Goal: Task Accomplishment & Management: Manage account settings

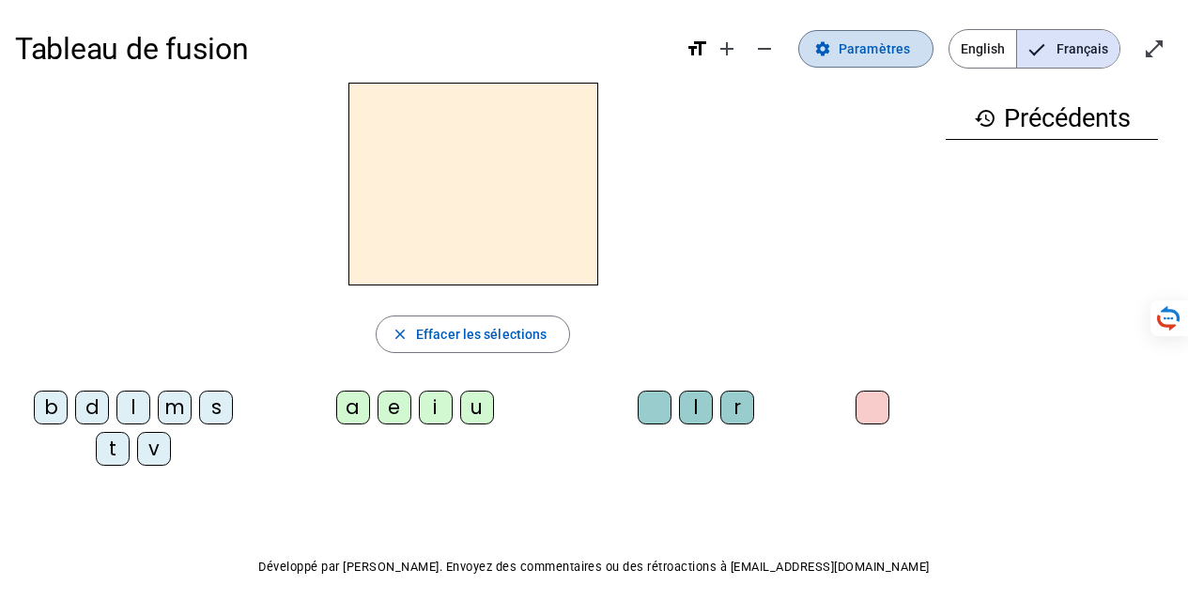
click at [888, 46] on span "Paramètres" at bounding box center [874, 49] width 71 height 23
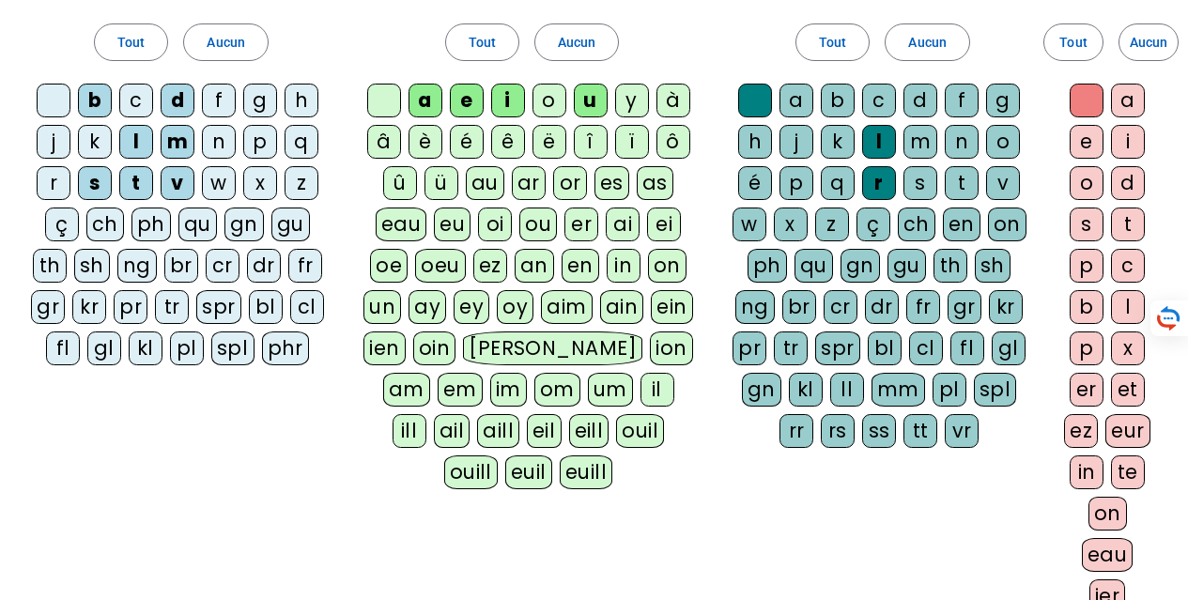
scroll to position [282, 0]
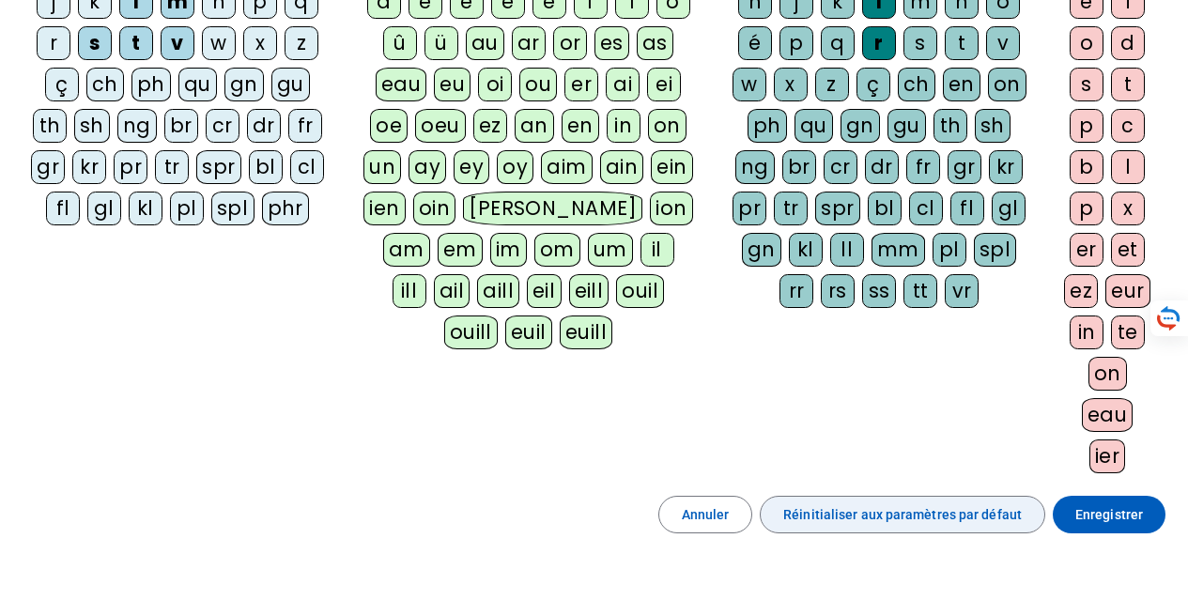
click at [960, 509] on span "Réinitialiser aux paramètres par défaut" at bounding box center [902, 514] width 239 height 23
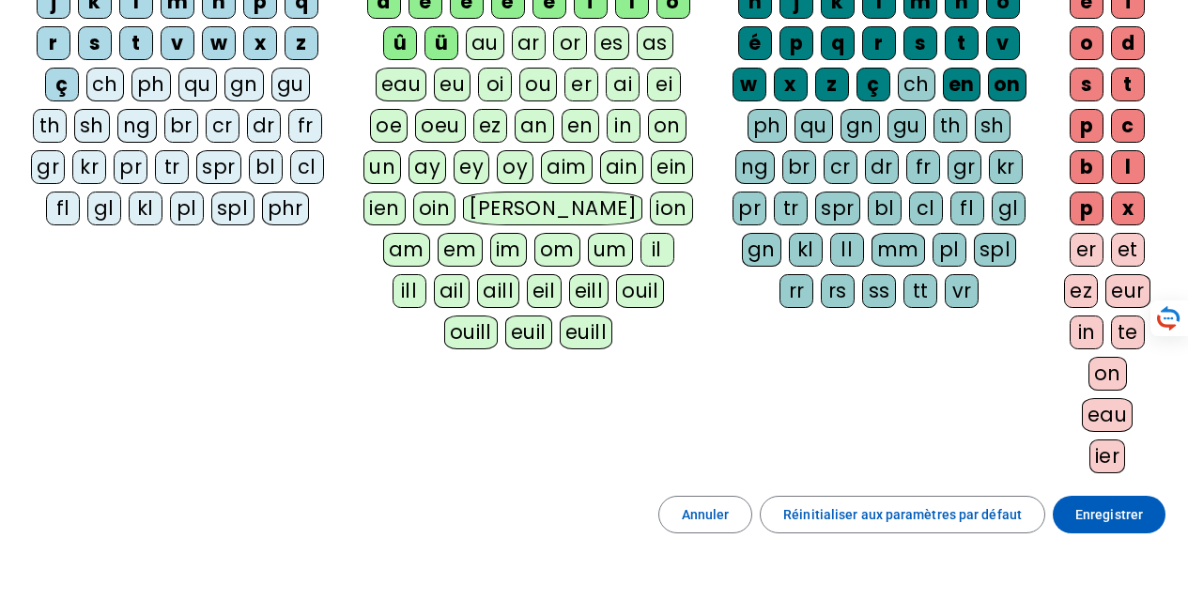
scroll to position [0, 0]
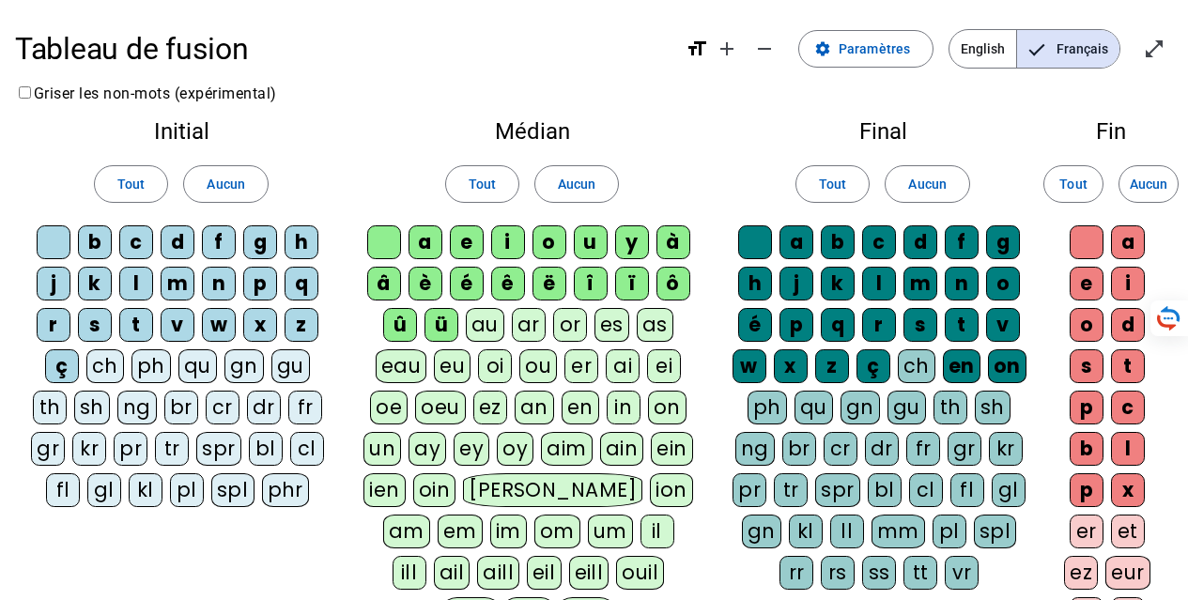
click at [84, 325] on div "s" at bounding box center [95, 325] width 34 height 34
click at [550, 234] on div "o" at bounding box center [549, 242] width 34 height 34
click at [876, 290] on div "l" at bounding box center [879, 284] width 34 height 34
click at [1157, 50] on mat-icon "open_in_full" at bounding box center [1154, 49] width 23 height 23
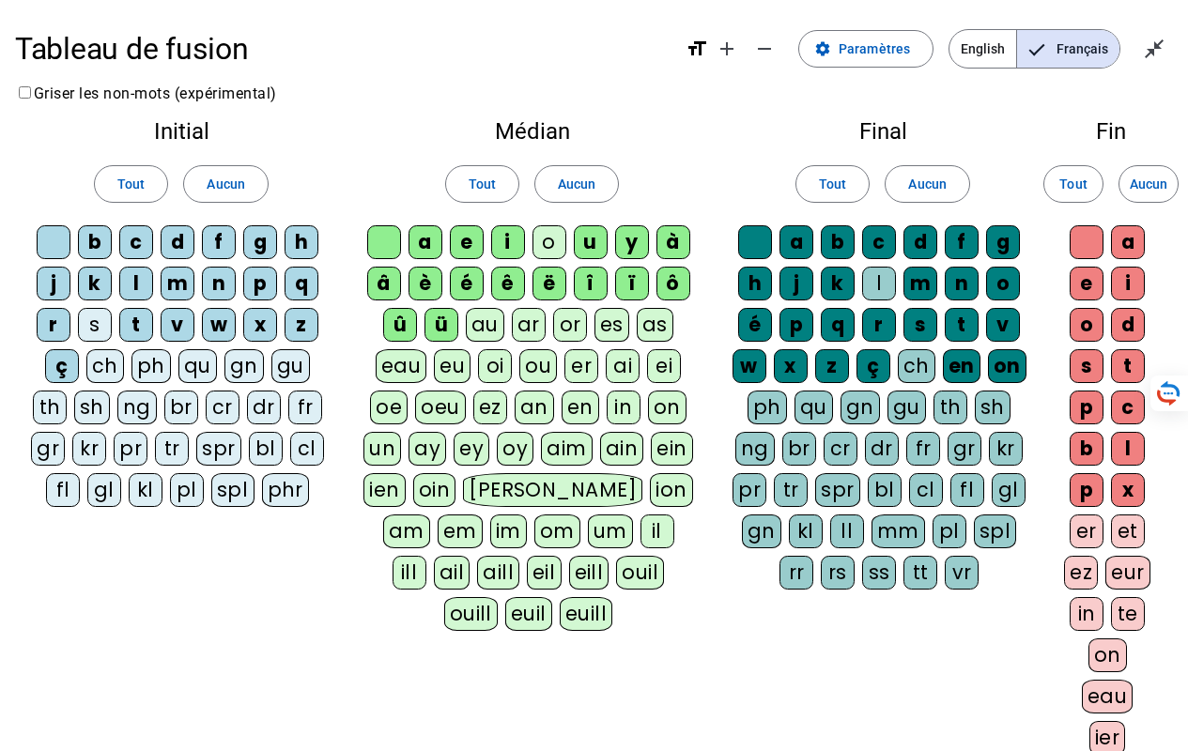
click at [758, 109] on div "Final Tout Aucun a b c d f g h j k l m n o é p q r s t v w x z ç ch en on ph qu…" at bounding box center [882, 358] width 332 height 507
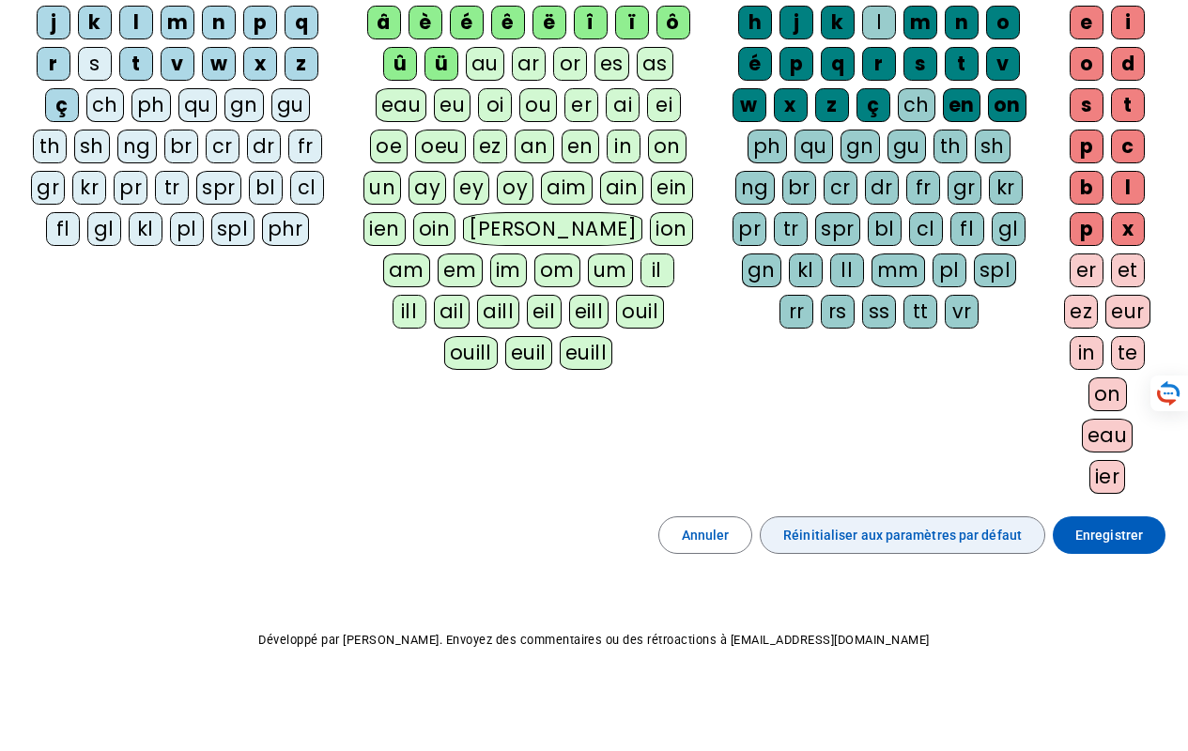
click at [819, 540] on span "Réinitialiser aux paramètres par défaut" at bounding box center [902, 535] width 239 height 23
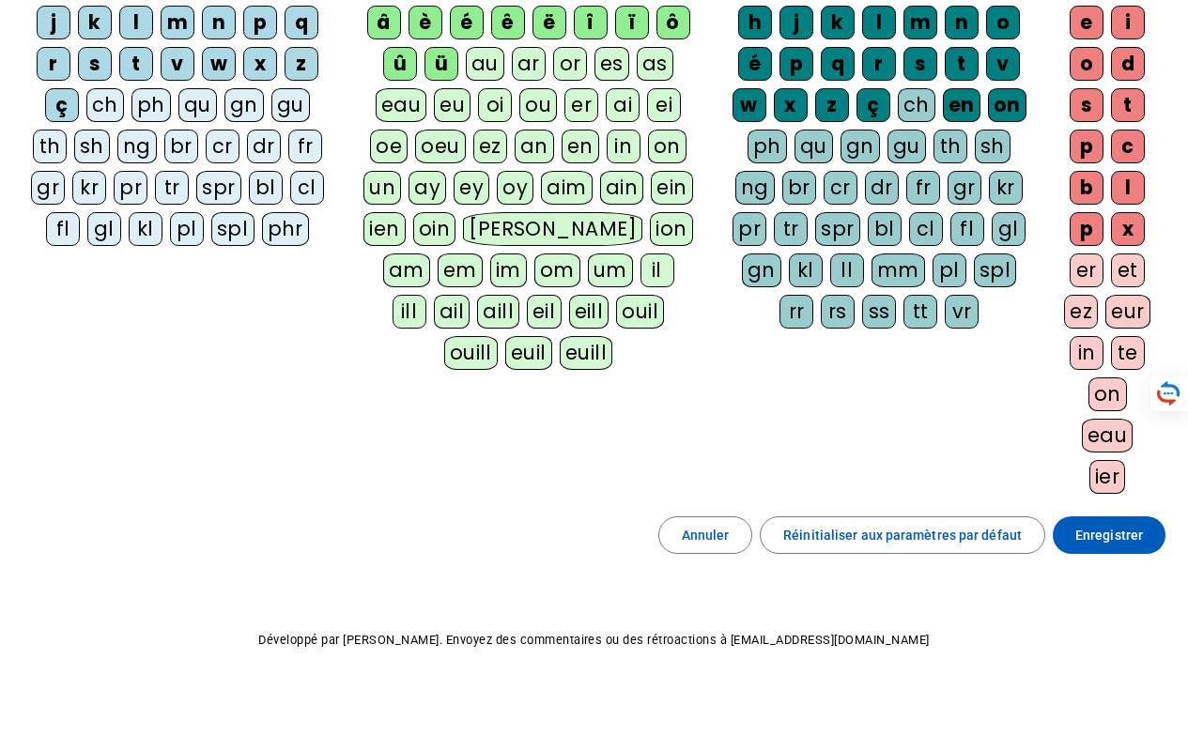
scroll to position [0, 0]
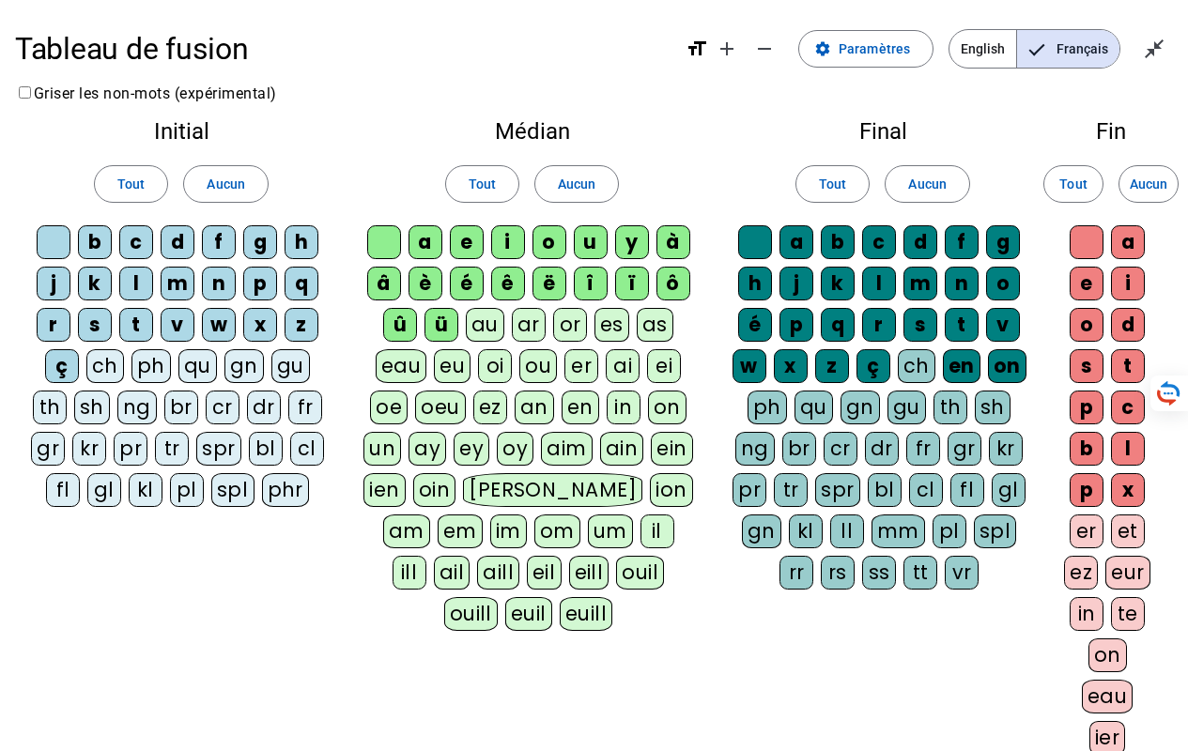
click at [38, 91] on label "Griser les non-mots (expérimental)" at bounding box center [146, 94] width 262 height 18
click at [498, 185] on span at bounding box center [482, 184] width 72 height 45
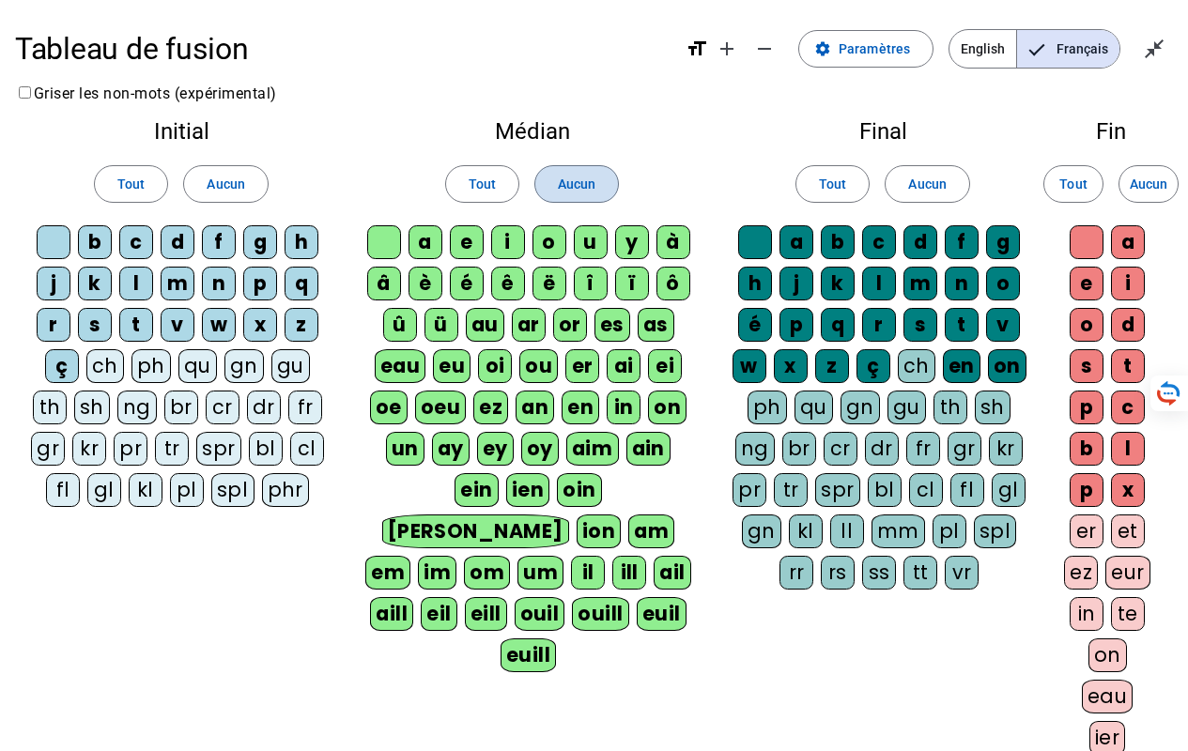
click at [584, 173] on span "Aucun" at bounding box center [577, 184] width 38 height 23
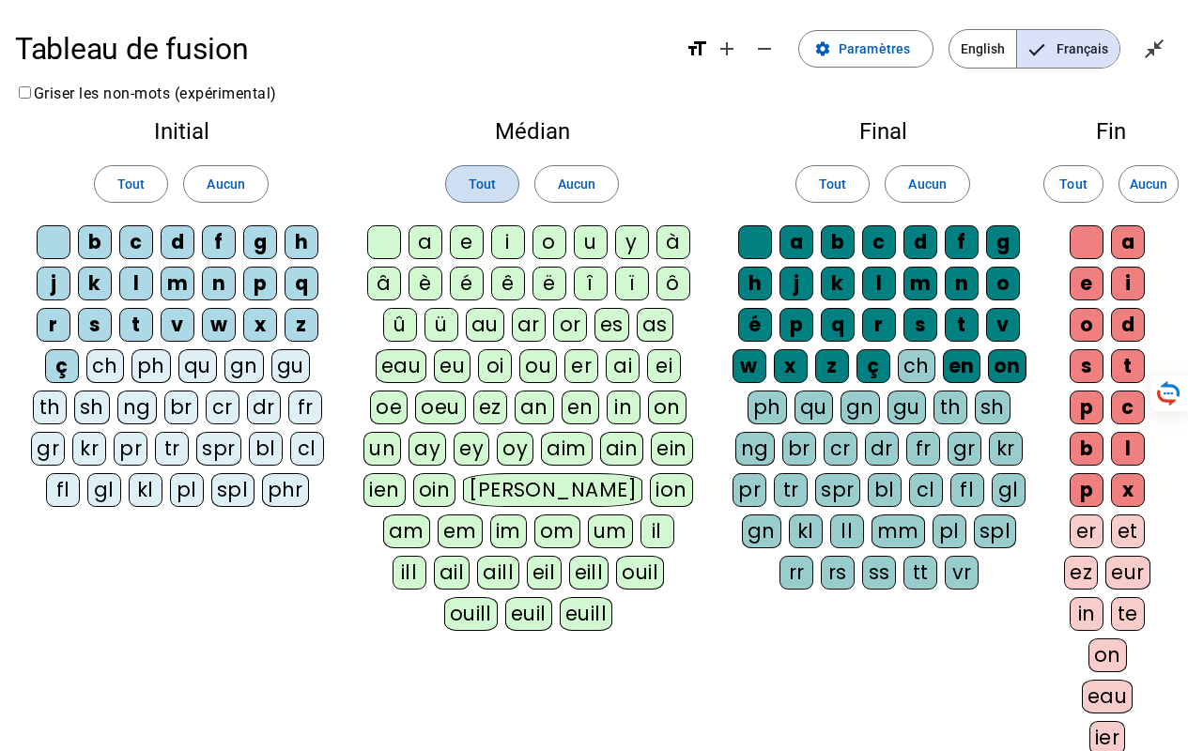
click at [502, 176] on span at bounding box center [482, 184] width 72 height 45
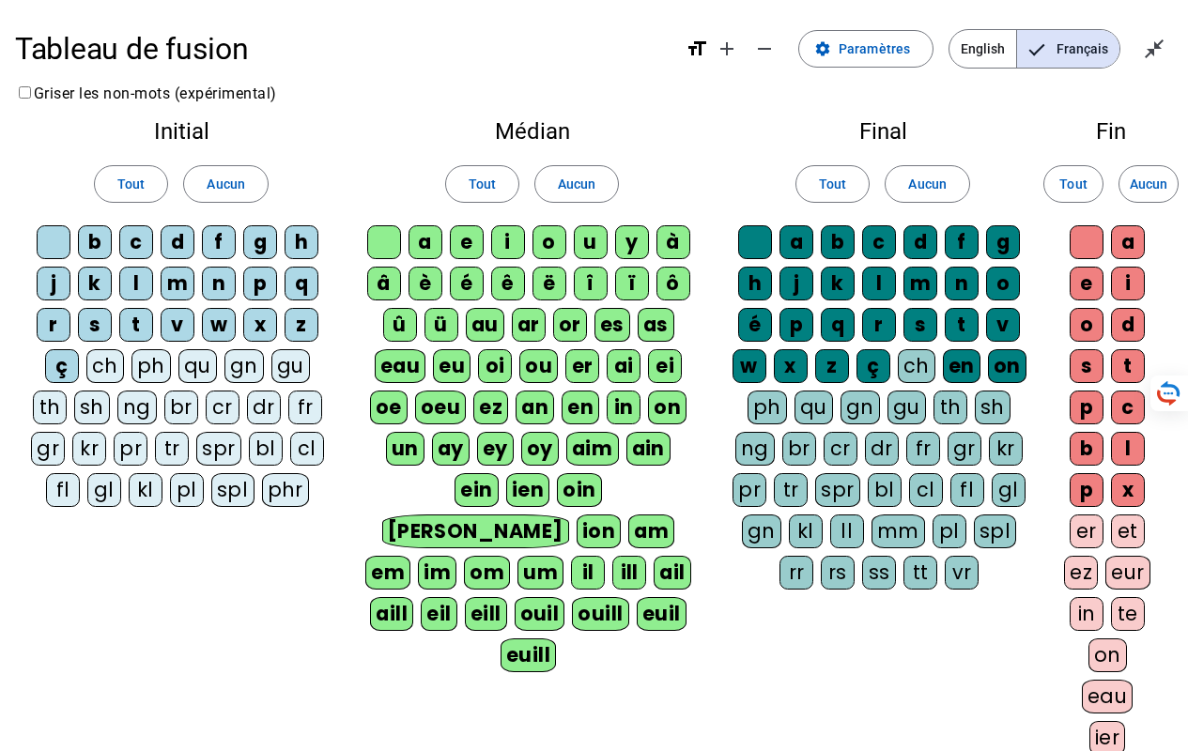
click at [93, 243] on div "b" at bounding box center [95, 242] width 34 height 34
click at [548, 242] on div "o" at bounding box center [549, 242] width 34 height 34
click at [874, 270] on div "l" at bounding box center [879, 284] width 34 height 34
click at [98, 322] on div "s" at bounding box center [95, 325] width 34 height 34
click at [551, 231] on div "o" at bounding box center [549, 242] width 34 height 34
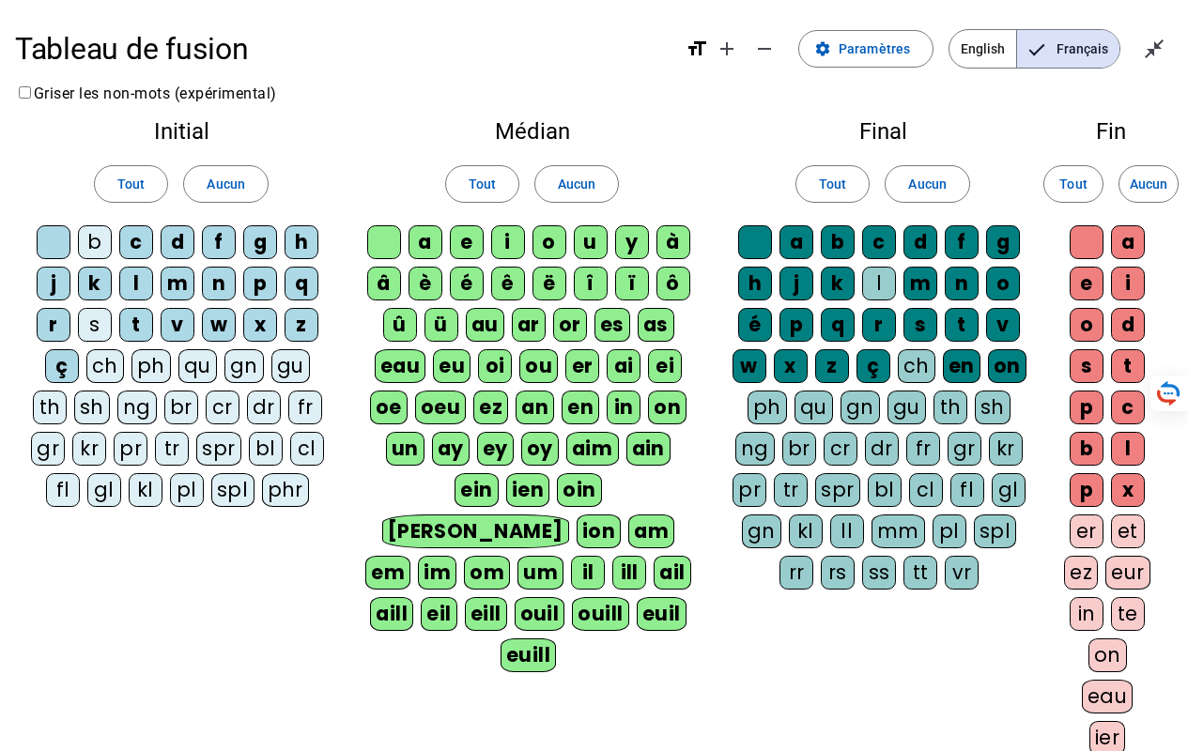
click at [870, 287] on div "l" at bounding box center [879, 284] width 34 height 34
click at [85, 246] on div "b" at bounding box center [95, 242] width 34 height 34
click at [85, 326] on div "s" at bounding box center [95, 325] width 34 height 34
click at [183, 312] on div "v" at bounding box center [178, 325] width 34 height 34
click at [551, 237] on div "o" at bounding box center [549, 242] width 34 height 34
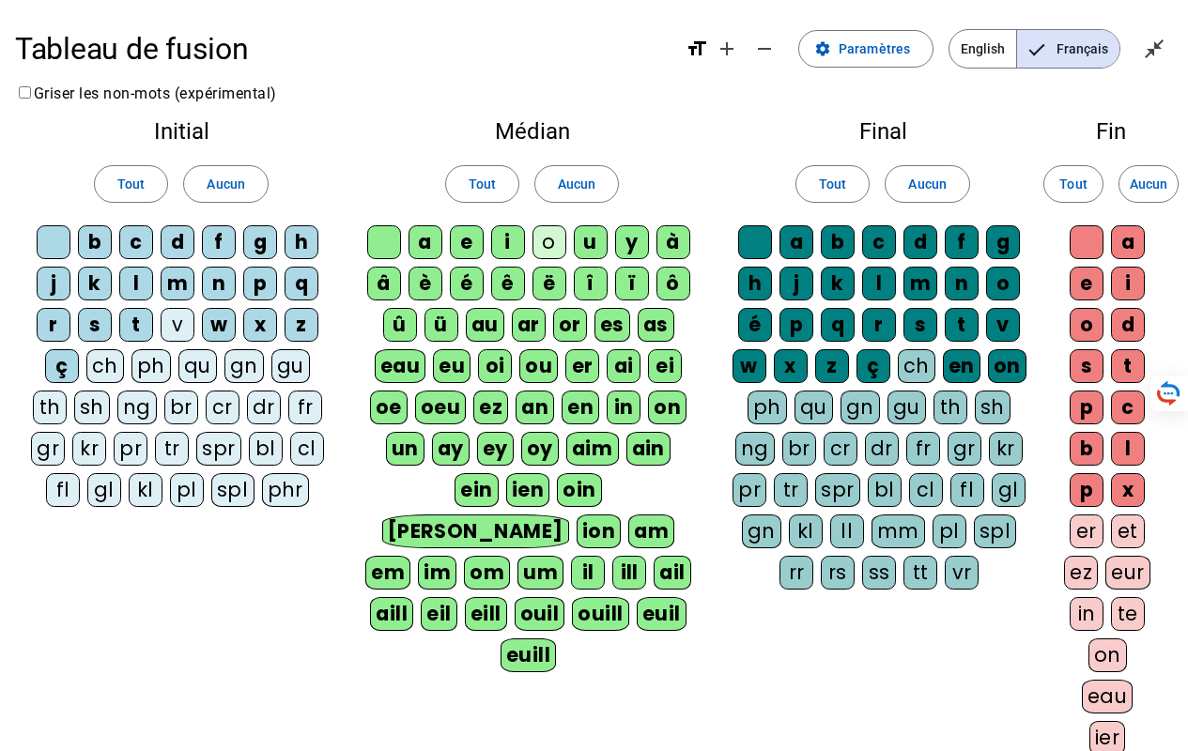
click at [884, 272] on div "l" at bounding box center [879, 284] width 34 height 34
click at [177, 325] on div "v" at bounding box center [178, 325] width 34 height 34
click at [556, 255] on div "o" at bounding box center [549, 242] width 34 height 34
click at [876, 282] on div "l" at bounding box center [879, 284] width 34 height 34
click at [162, 182] on span at bounding box center [131, 184] width 72 height 45
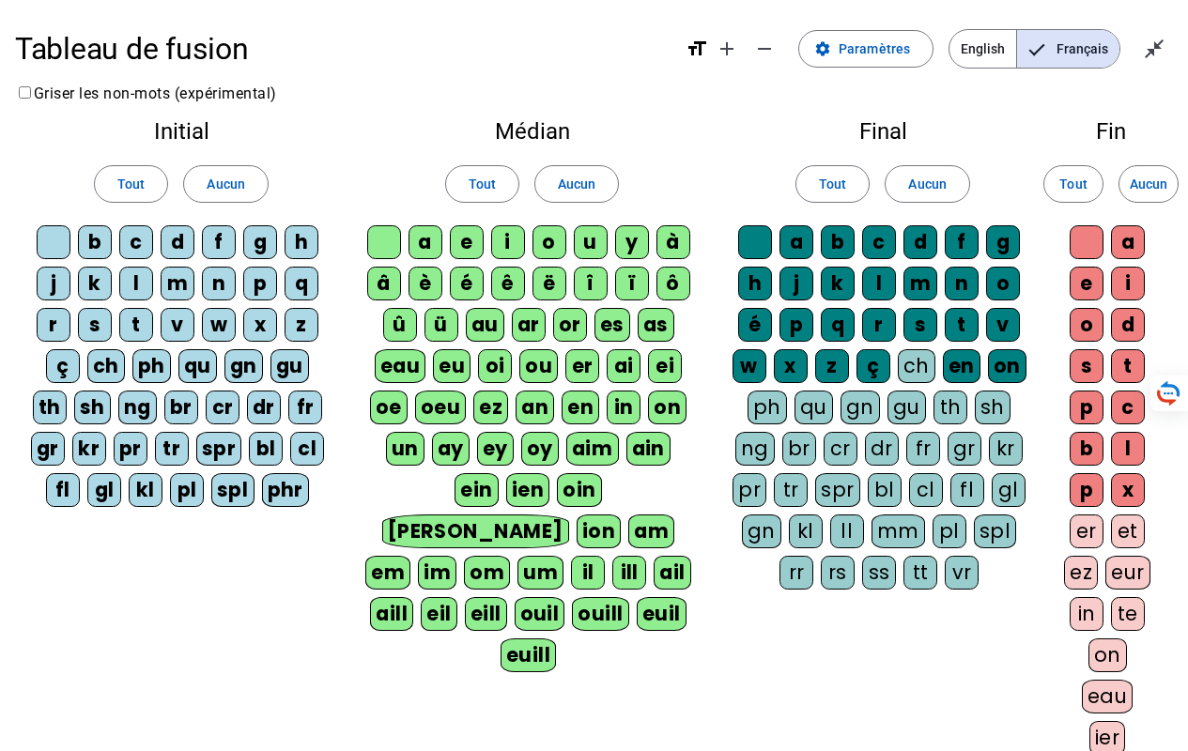
click at [63, 244] on div at bounding box center [54, 242] width 34 height 34
click at [362, 157] on div "Médian Tout Aucun a e i o u y à â è é ê ë [PERSON_NAME] ô û ü au ar or es as ea…" at bounding box center [531, 400] width 369 height 590
click at [691, 108] on div "Médian Tout Aucun a e i o u y à â è é ê ë [PERSON_NAME] ô û ü au ar or es as ea…" at bounding box center [531, 400] width 369 height 590
click at [96, 249] on div "b" at bounding box center [95, 242] width 34 height 34
click at [549, 252] on div "o" at bounding box center [549, 242] width 34 height 34
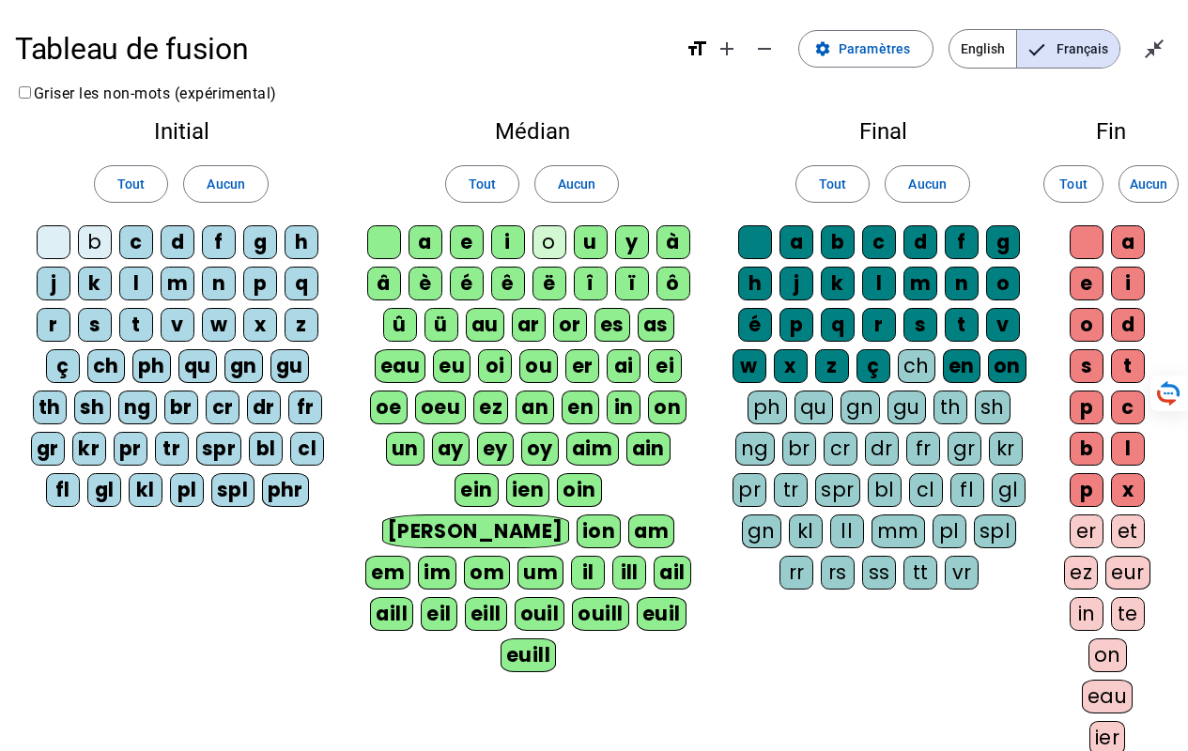
click at [888, 283] on div "l" at bounding box center [879, 284] width 34 height 34
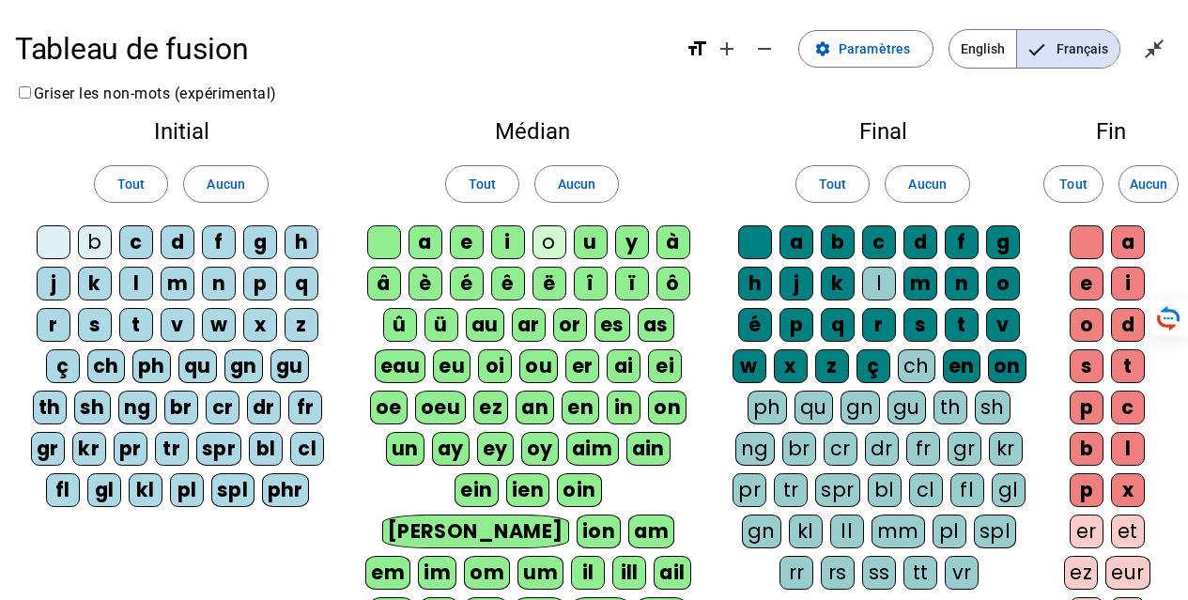
scroll to position [94, 0]
